Goal: Find specific page/section: Find specific page/section

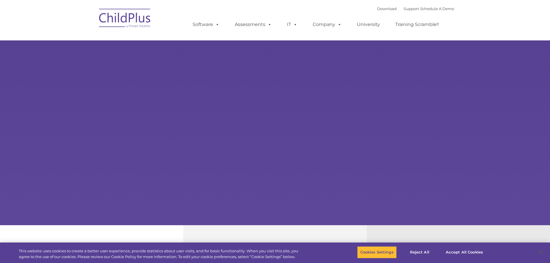
select select "MEDIUM"
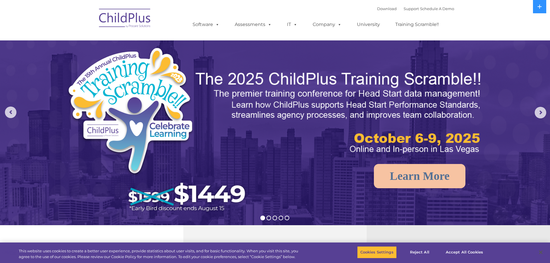
click at [377, 6] on div "Download Support | Schedule A Demo " at bounding box center [415, 8] width 77 height 9
click at [377, 8] on link "Download" at bounding box center [387, 8] width 20 height 5
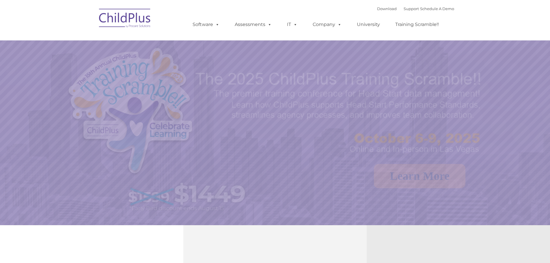
select select "MEDIUM"
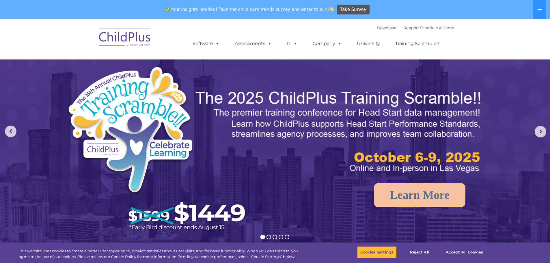
click at [407, 23] on div "Download Support | Schedule A Demo " at bounding box center [415, 27] width 77 height 9
click at [404, 27] on link "Support" at bounding box center [410, 27] width 15 height 5
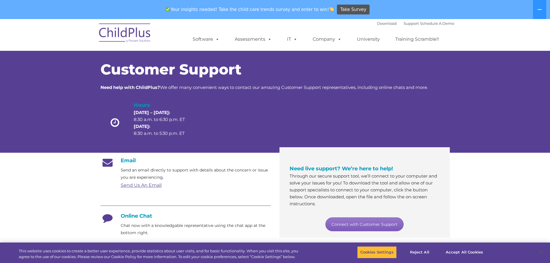
click at [381, 223] on link "Connect with Customer Support" at bounding box center [364, 224] width 78 height 14
